Goal: Answer question/provide support: Share knowledge or assist other users

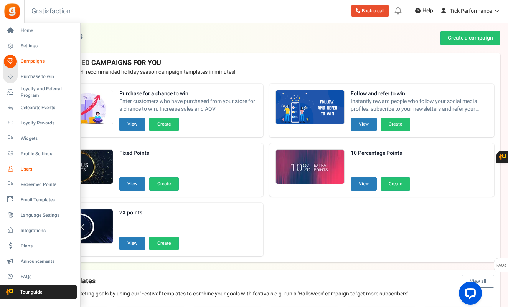
click at [26, 169] on span "Users" at bounding box center [48, 169] width 54 height 7
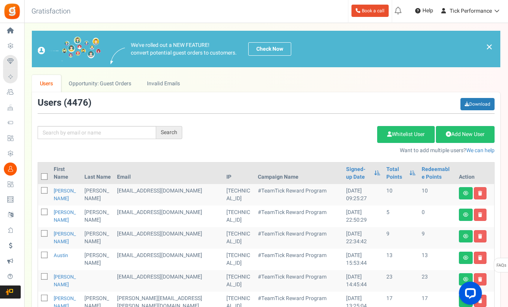
click at [144, 190] on td "[EMAIL_ADDRESS][DOMAIN_NAME]" at bounding box center [168, 194] width 109 height 21
copy tr "[EMAIL_ADDRESS][DOMAIN_NAME]"
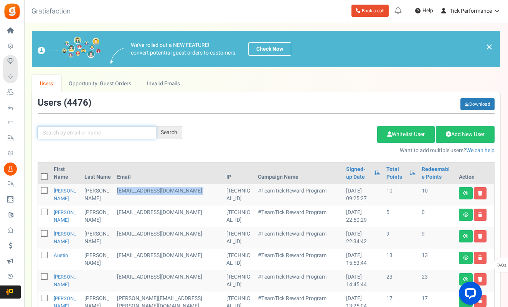
click at [126, 135] on input "text" at bounding box center [97, 132] width 119 height 13
paste input "[EMAIL_ADDRESS][DOMAIN_NAME]"
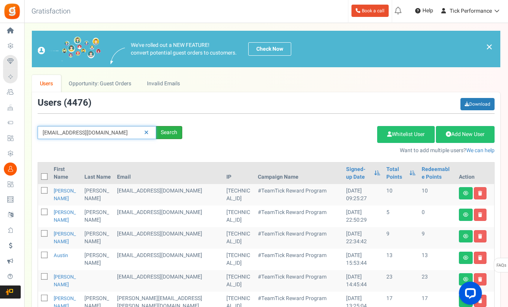
type input "[EMAIL_ADDRESS][DOMAIN_NAME]"
click at [165, 136] on div "Search" at bounding box center [169, 132] width 26 height 13
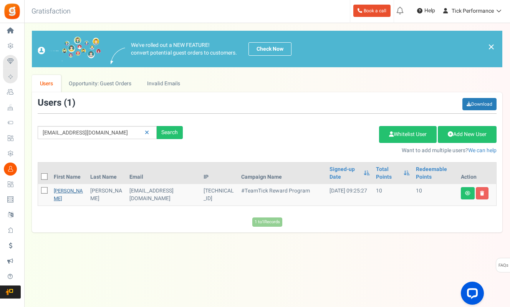
click at [61, 190] on link "[PERSON_NAME]" at bounding box center [68, 194] width 29 height 15
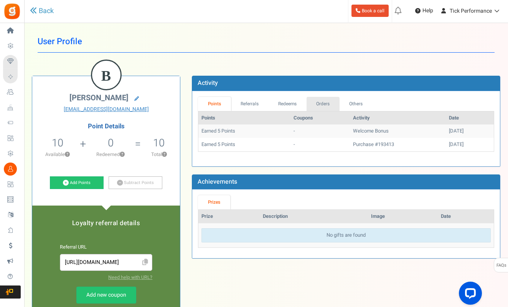
click at [321, 102] on link "Orders" at bounding box center [323, 104] width 33 height 14
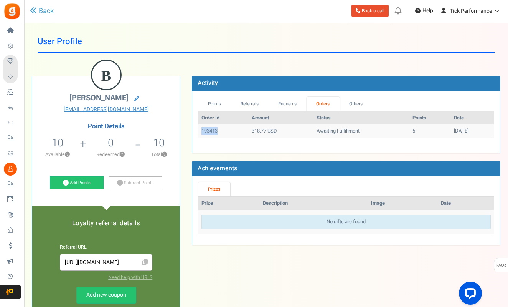
drag, startPoint x: 201, startPoint y: 132, endPoint x: 218, endPoint y: 130, distance: 16.9
click at [218, 130] on td "193413" at bounding box center [223, 130] width 50 height 13
click at [84, 180] on link "Add Points" at bounding box center [77, 182] width 54 height 13
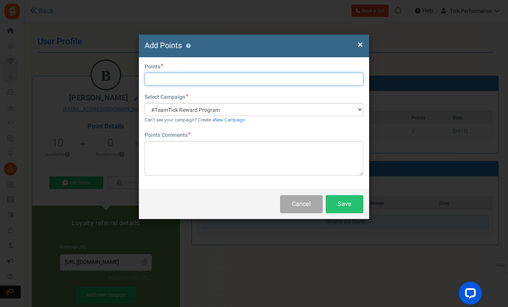
click at [188, 75] on input "text" at bounding box center [254, 79] width 219 height 13
type input "4"
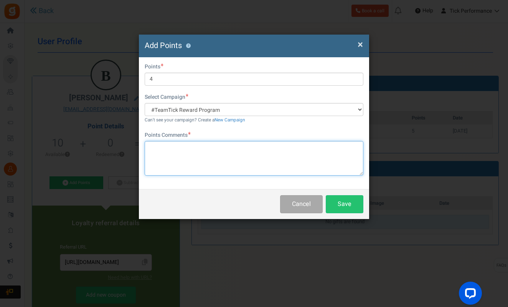
click at [185, 144] on textarea at bounding box center [254, 158] width 219 height 35
click at [231, 147] on textarea "this is an example, I add the points and order it's for #111111" at bounding box center [254, 158] width 219 height 35
drag, startPoint x: 232, startPoint y: 147, endPoint x: 195, endPoint y: 150, distance: 37.0
click at [195, 150] on textarea "this is an example, I add the points and order it's for #111111" at bounding box center [254, 158] width 219 height 35
click at [305, 148] on textarea "this is an example, write the amount of points added and order it's for #111111" at bounding box center [254, 158] width 219 height 35
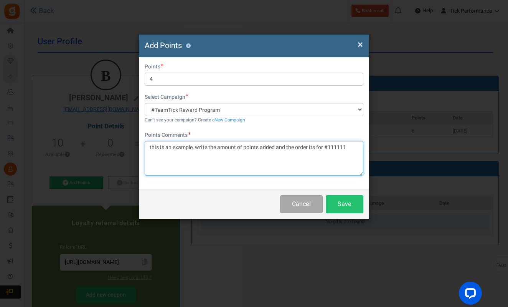
type textarea "this is an example, write the amount of points added and the order its for #111…"
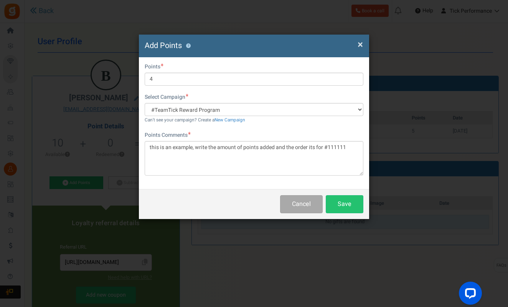
click at [321, 186] on div "First Name Last Name Email [EMAIL_ADDRESS][DOMAIN_NAME] Do you want to give Wel…" at bounding box center [254, 123] width 230 height 132
click at [295, 198] on button "Cancel" at bounding box center [301, 204] width 43 height 18
